Goal: Check status: Check status

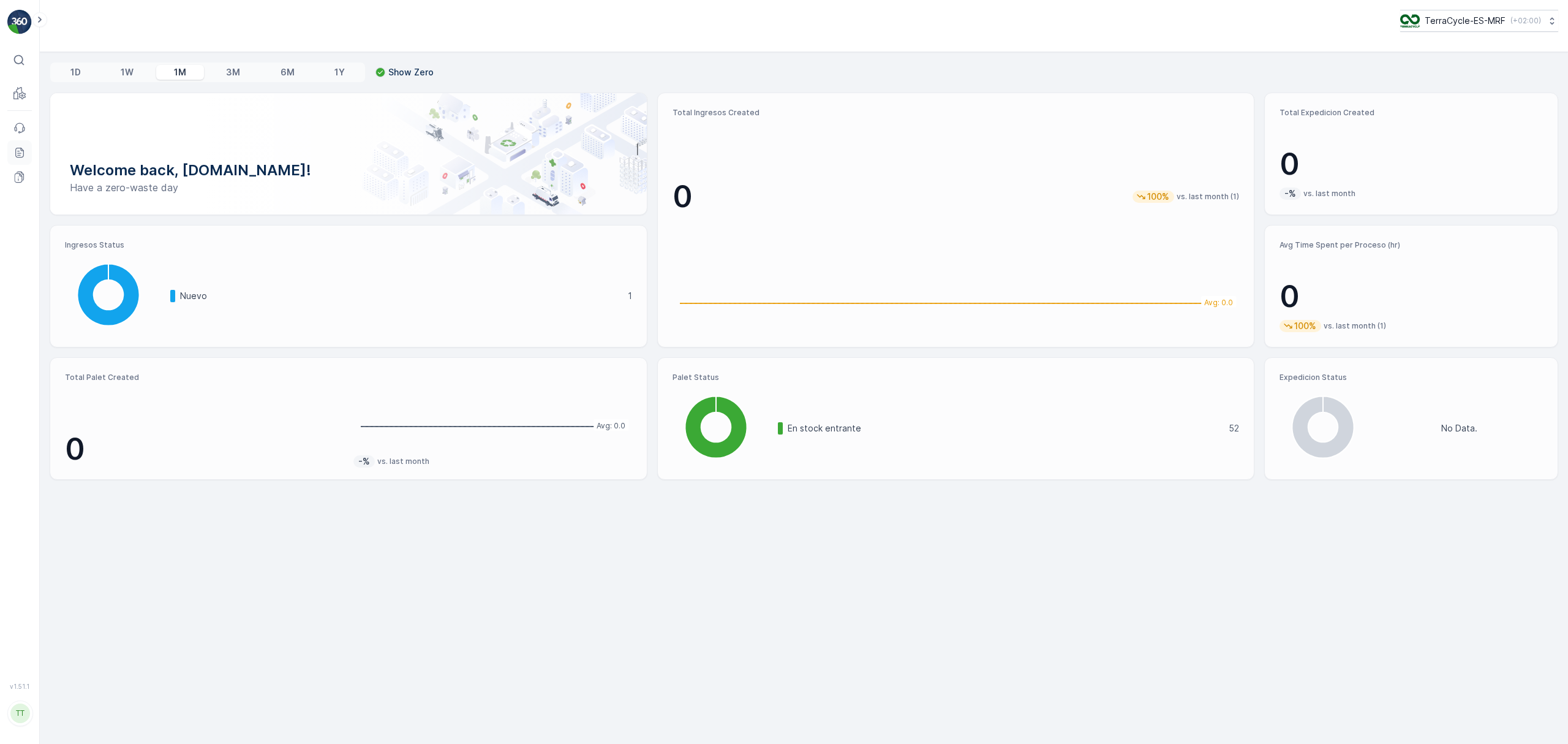
click at [22, 153] on icon at bounding box center [19, 153] width 12 height 12
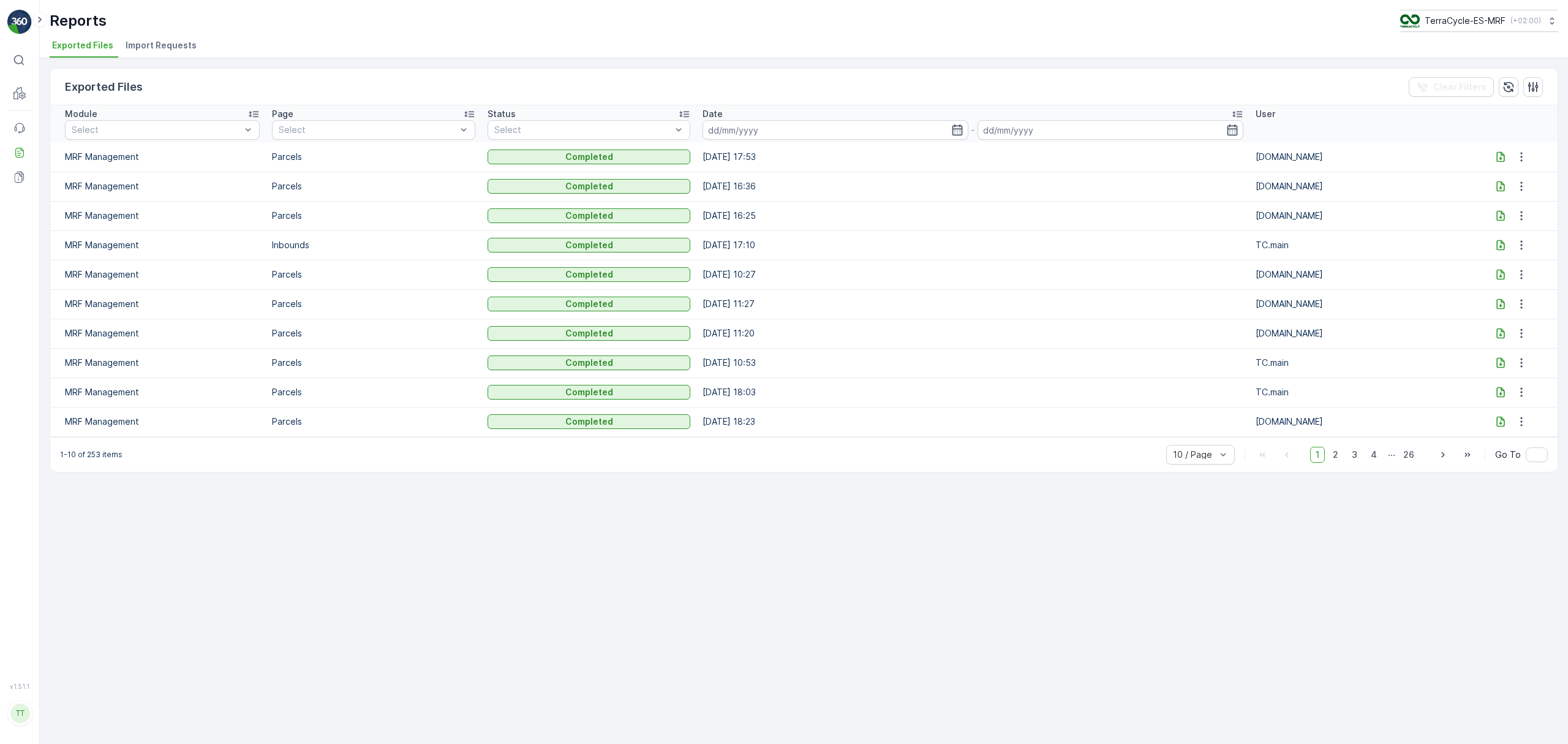
click at [1494, 155] on icon at bounding box center [1500, 157] width 12 height 12
click at [1425, 21] on p "TerraCycle-ES-MRF" at bounding box center [1464, 21] width 81 height 12
type input "nl"
click at [1461, 87] on span "Europe/Amsterdam (+02:00)" at bounding box center [1475, 86] width 136 height 10
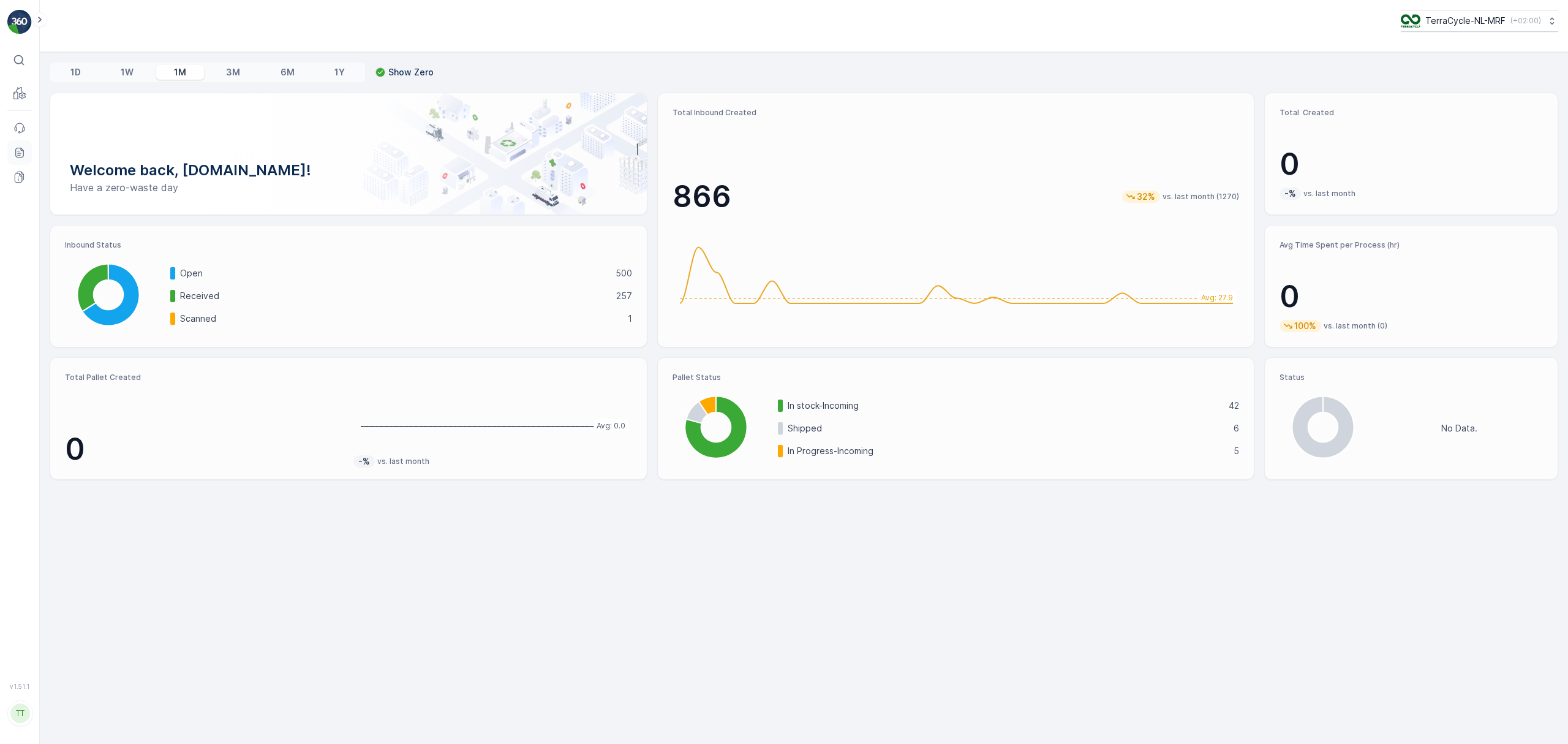
click at [22, 156] on icon at bounding box center [19, 153] width 12 height 12
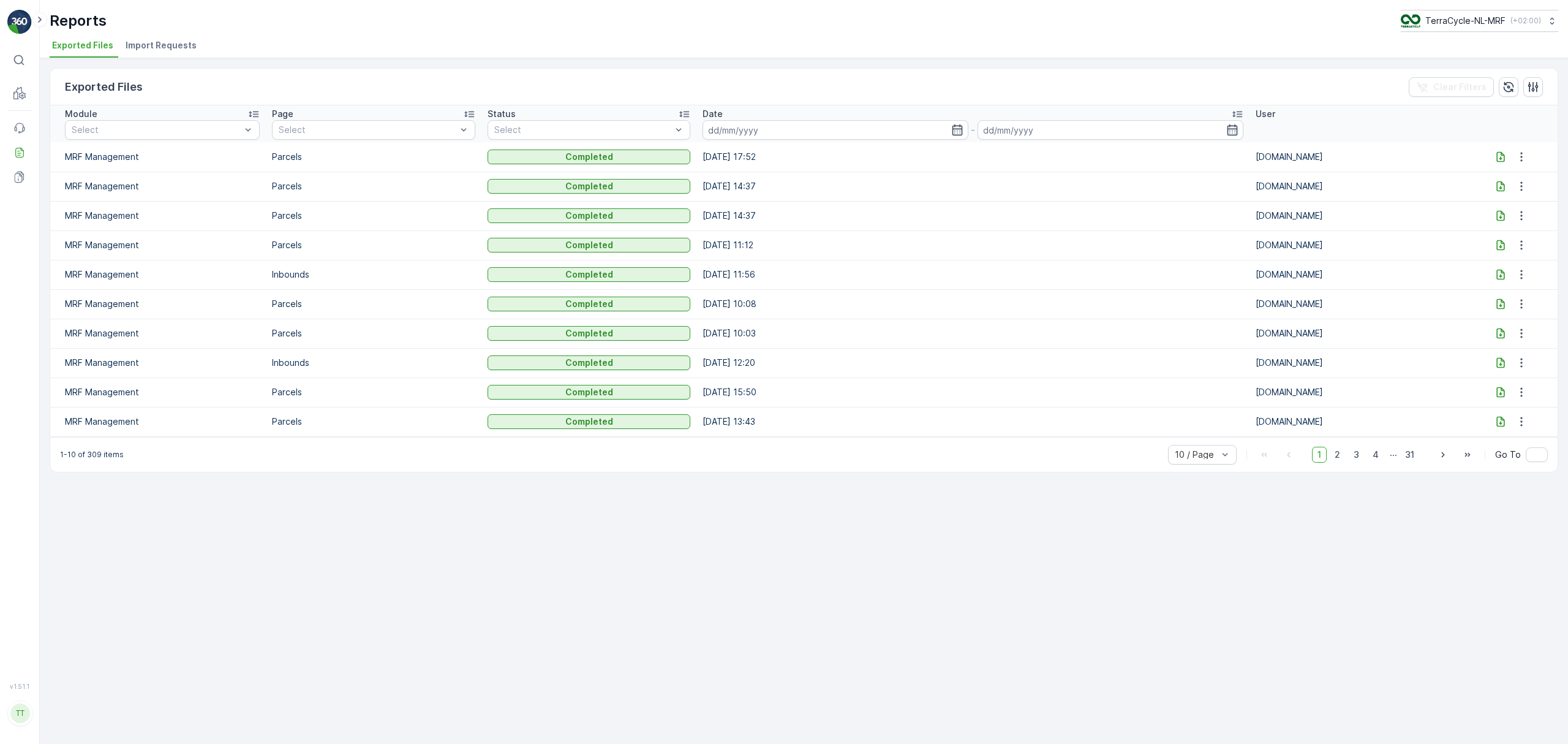
click at [1499, 160] on icon at bounding box center [1500, 156] width 8 height 10
click at [1476, 17] on p "TerraCycle-NL-MRF" at bounding box center [1464, 21] width 80 height 12
type input "ie"
click at [1433, 75] on span "TerraCycle-IE" at bounding box center [1475, 76] width 136 height 12
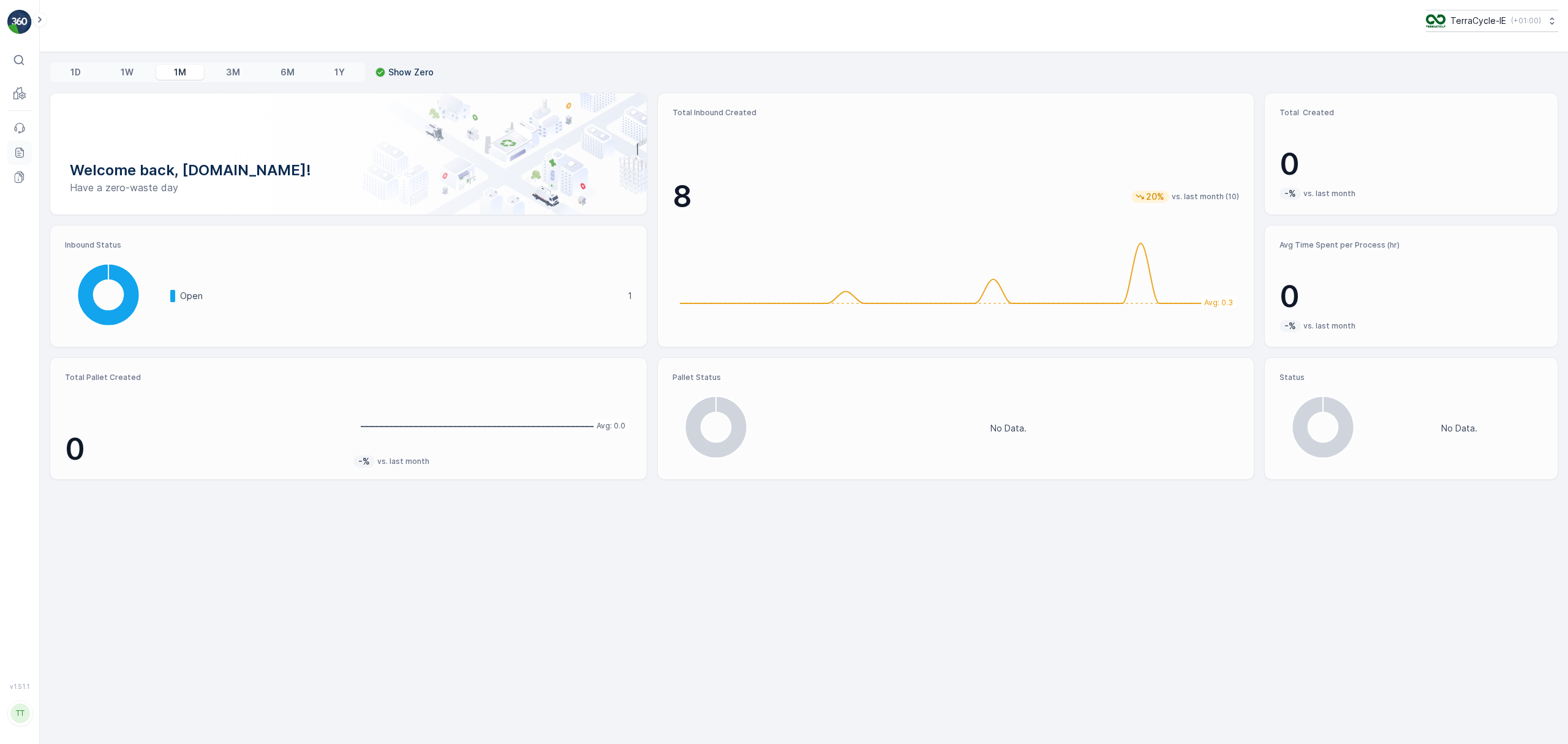
click at [17, 153] on icon at bounding box center [19, 153] width 12 height 12
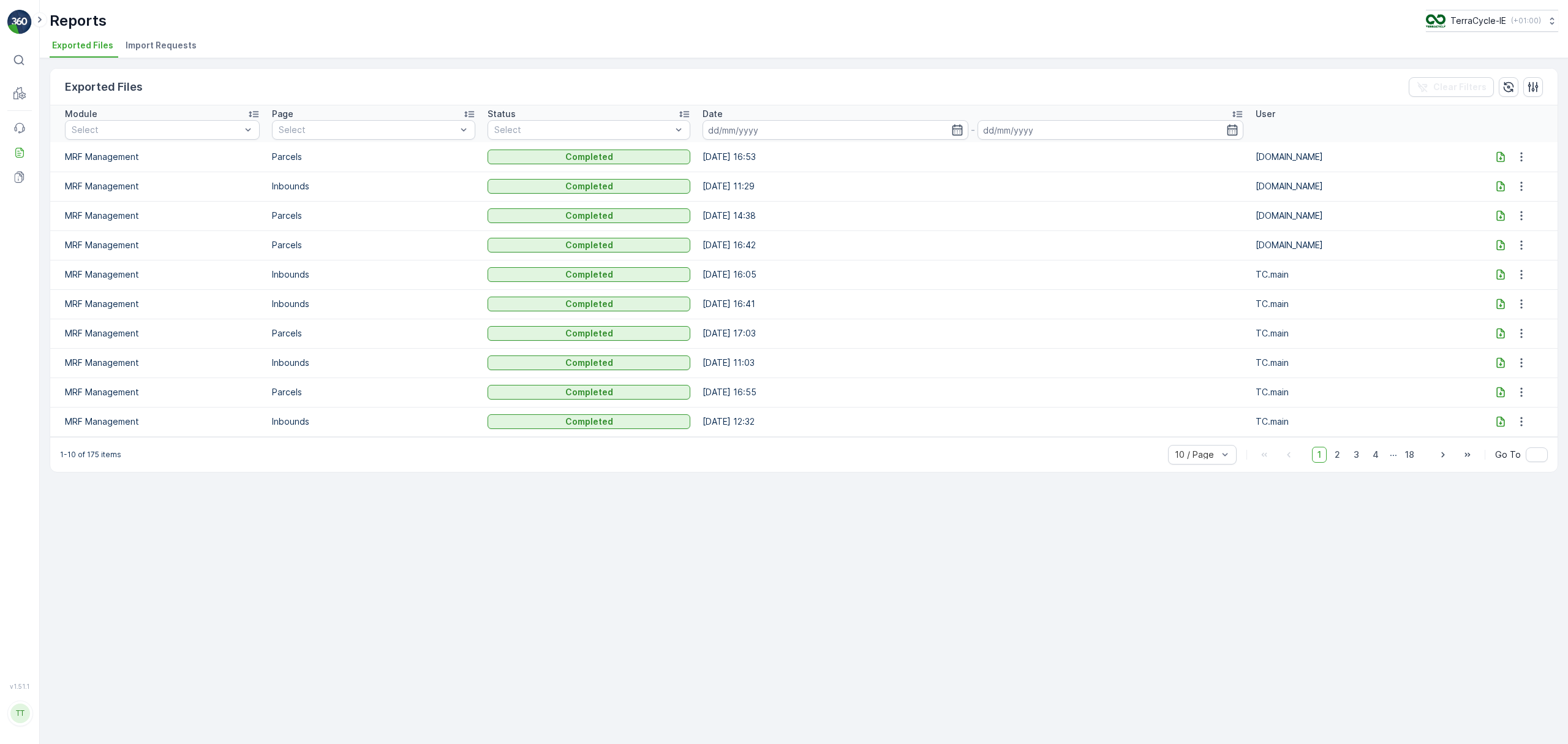
click at [1494, 157] on icon at bounding box center [1500, 157] width 12 height 12
click at [1475, 17] on p "TerraCycle-IE" at bounding box center [1478, 21] width 56 height 12
type input "uk"
click at [1480, 118] on span "TerraCycle-UK02-Econpro" at bounding box center [1497, 125] width 128 height 12
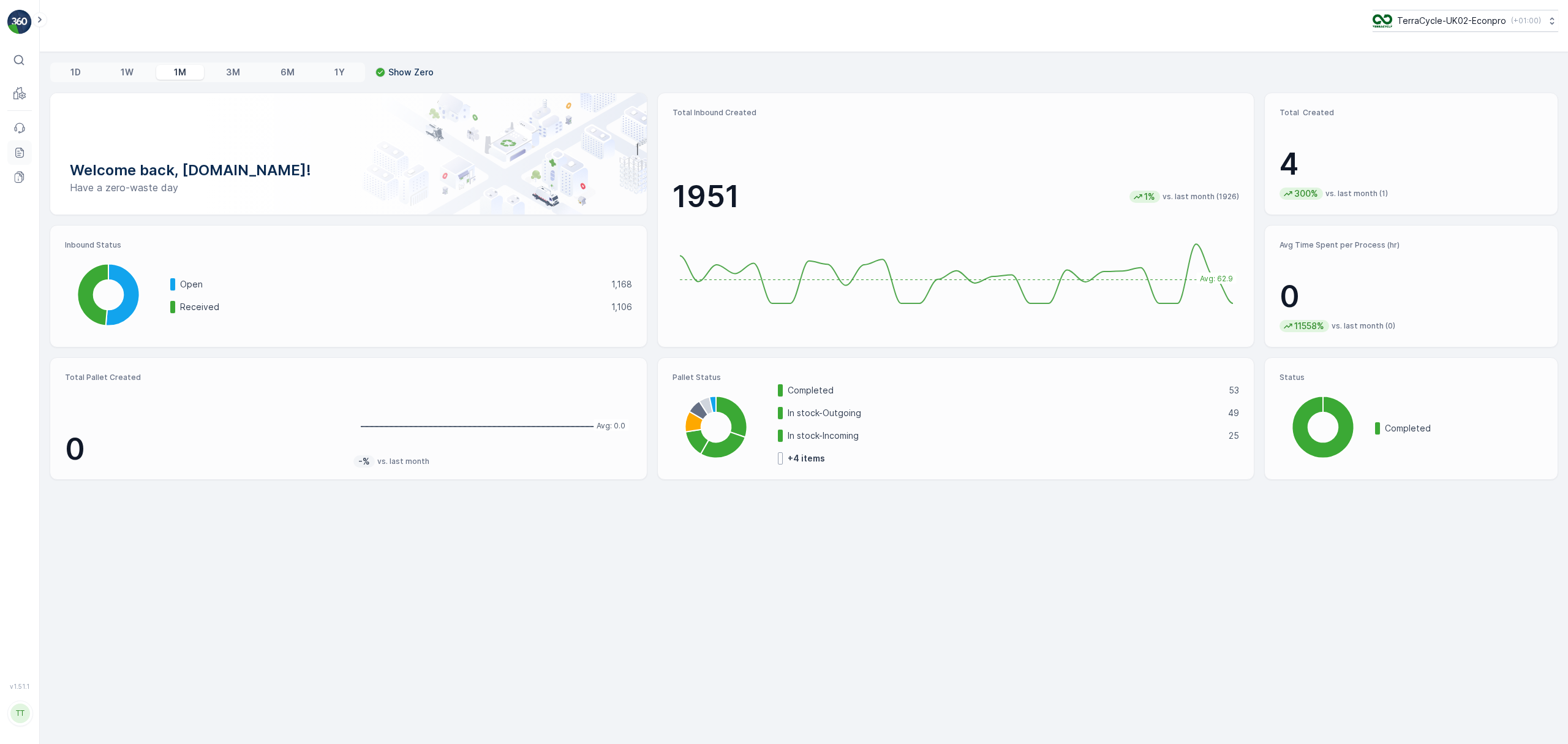
click at [20, 156] on icon at bounding box center [19, 155] width 4 height 1
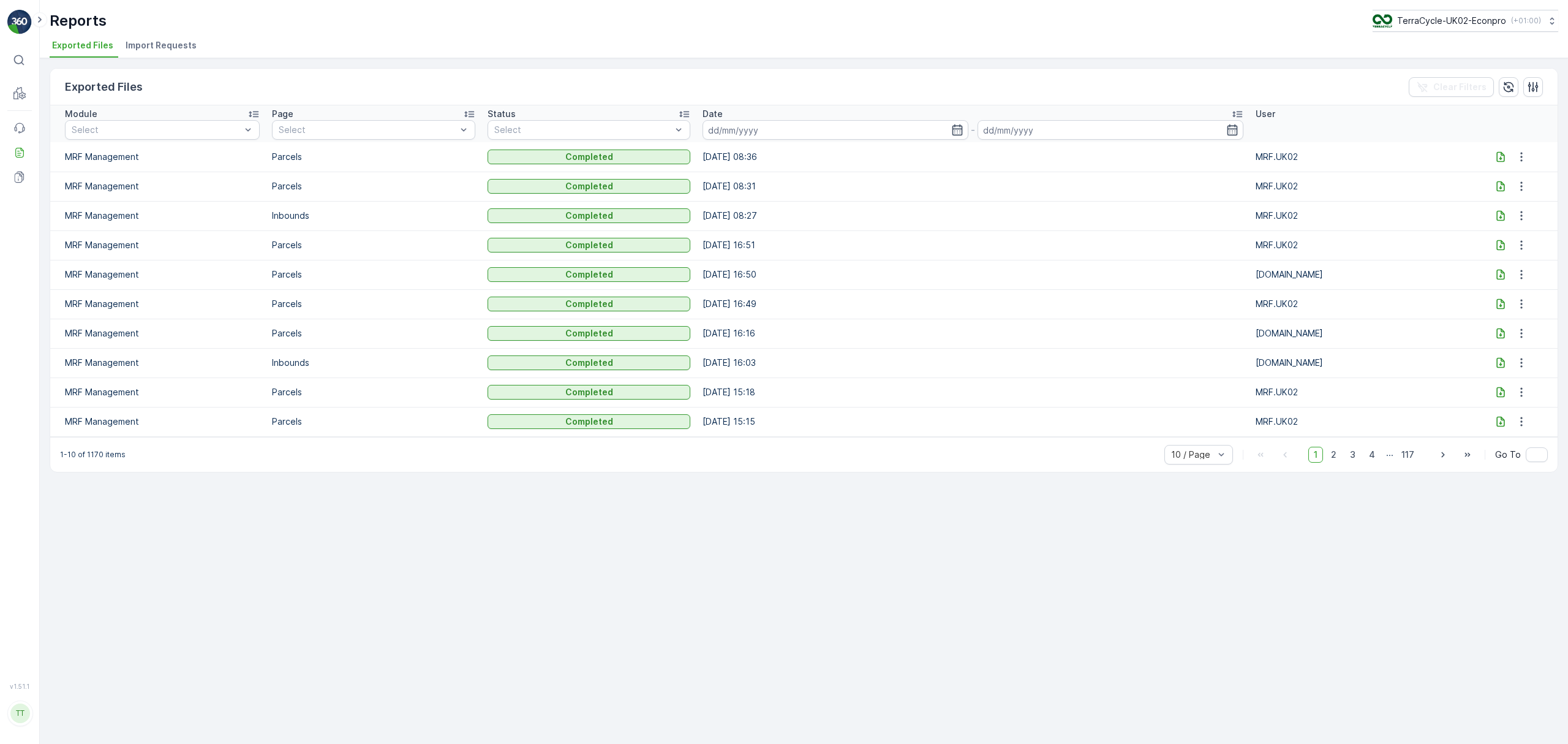
click at [1497, 269] on icon at bounding box center [1500, 275] width 12 height 12
click at [1443, 8] on div "Reports TerraCycle-UK02-Econpro ( +01:00 ) Exported Files Import Requests" at bounding box center [803, 29] width 1528 height 58
click at [1443, 18] on p "TerraCycle-UK02-Econpro" at bounding box center [1450, 21] width 109 height 12
type input "fr"
click at [1424, 111] on span "Europe/[GEOGRAPHIC_DATA] (+02:00)" at bounding box center [1447, 113] width 136 height 10
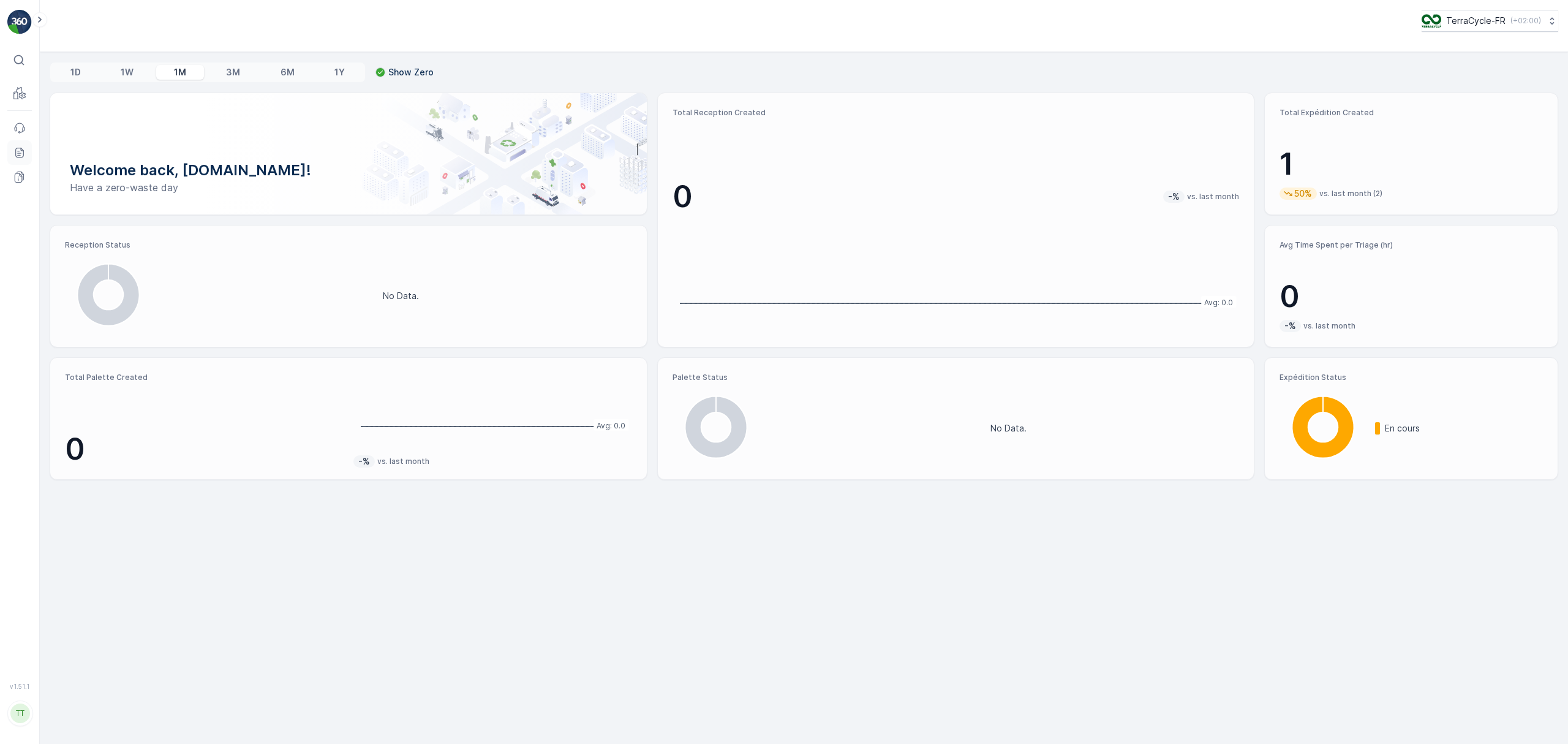
click at [23, 160] on link "Reports" at bounding box center [19, 152] width 24 height 24
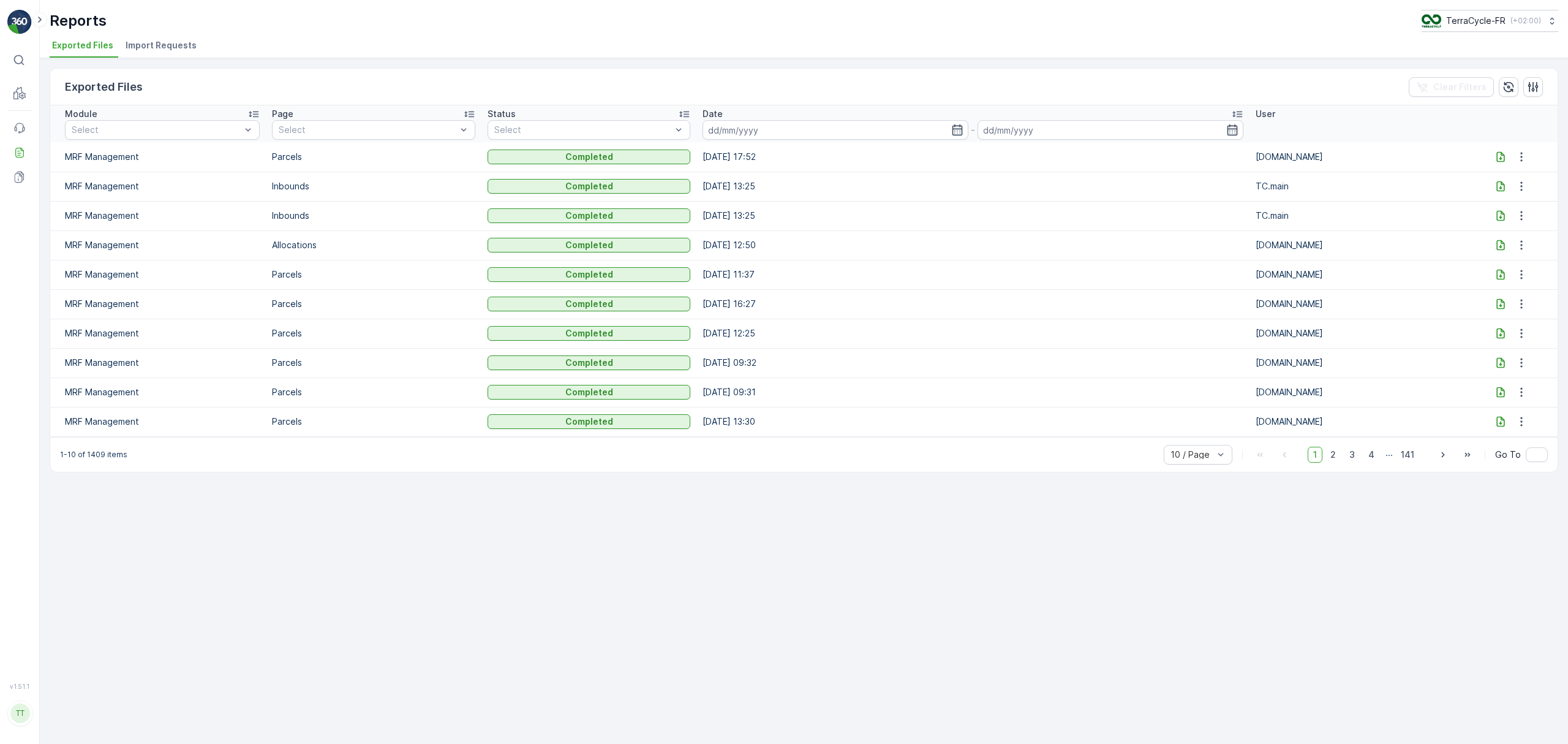
click at [1496, 153] on icon at bounding box center [1500, 156] width 8 height 10
click at [1479, 19] on p "TerraCycle-FR" at bounding box center [1475, 21] width 59 height 12
type input "fr"
click at [1468, 76] on span "TerraCycle- FR02 -MRF" at bounding box center [1495, 76] width 132 height 12
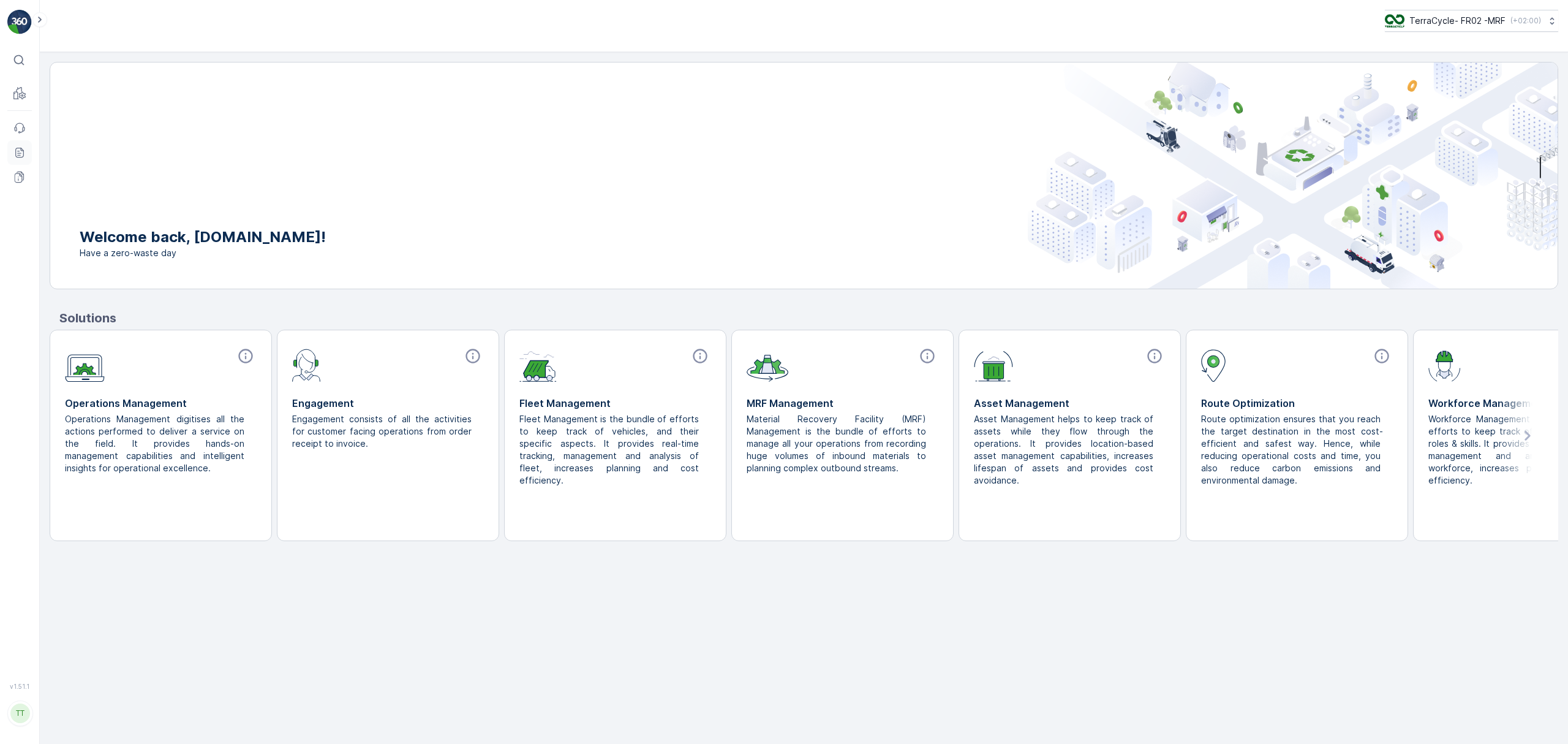
click at [17, 154] on icon at bounding box center [19, 153] width 12 height 12
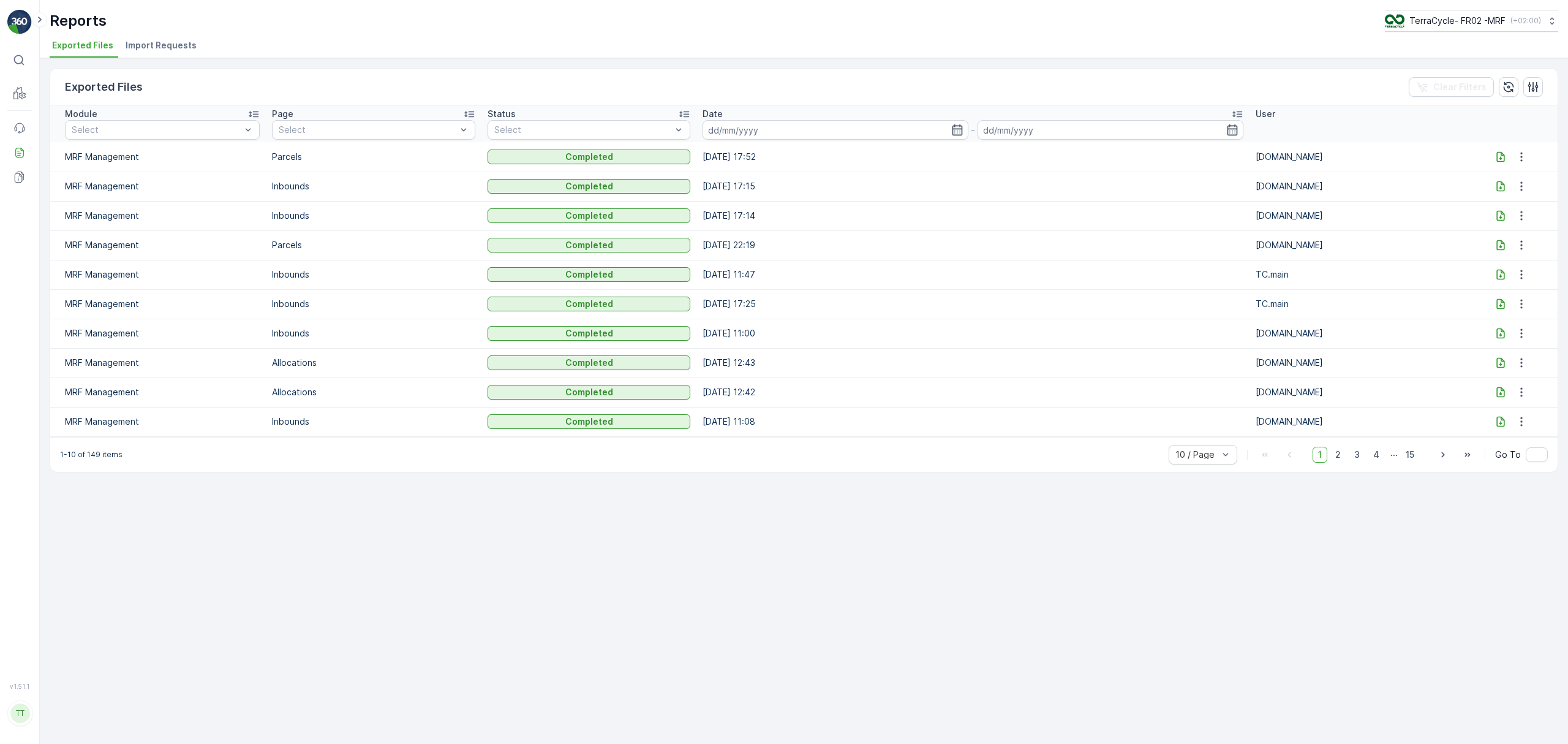
click at [1500, 158] on icon at bounding box center [1500, 157] width 12 height 12
